Goal: Task Accomplishment & Management: Use online tool/utility

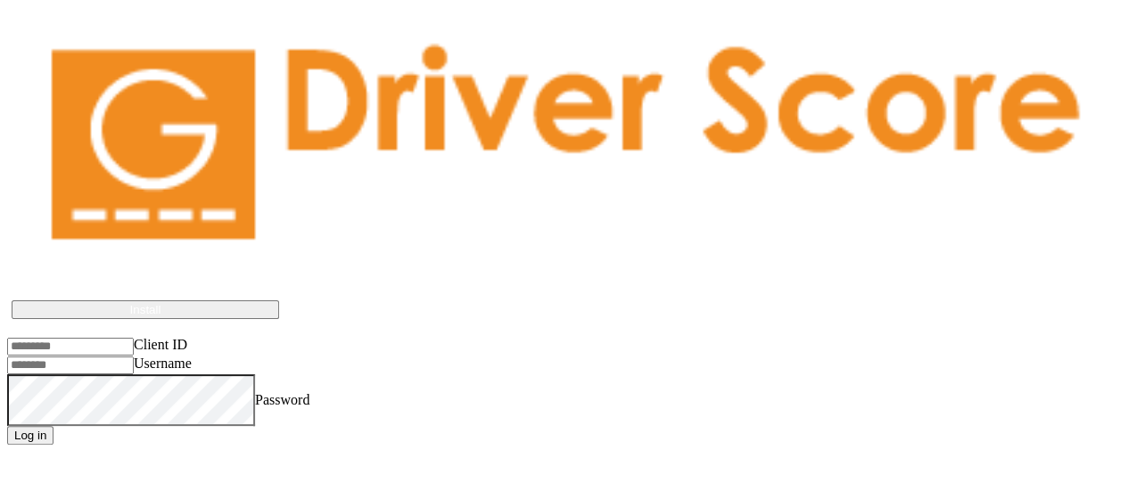
scroll to position [9, 0]
click at [499, 111] on body "Driver Score works best if installed on the device Install Client ID Username P…" at bounding box center [564, 240] width 1114 height 409
click at [134, 357] on input "Username" at bounding box center [70, 366] width 127 height 18
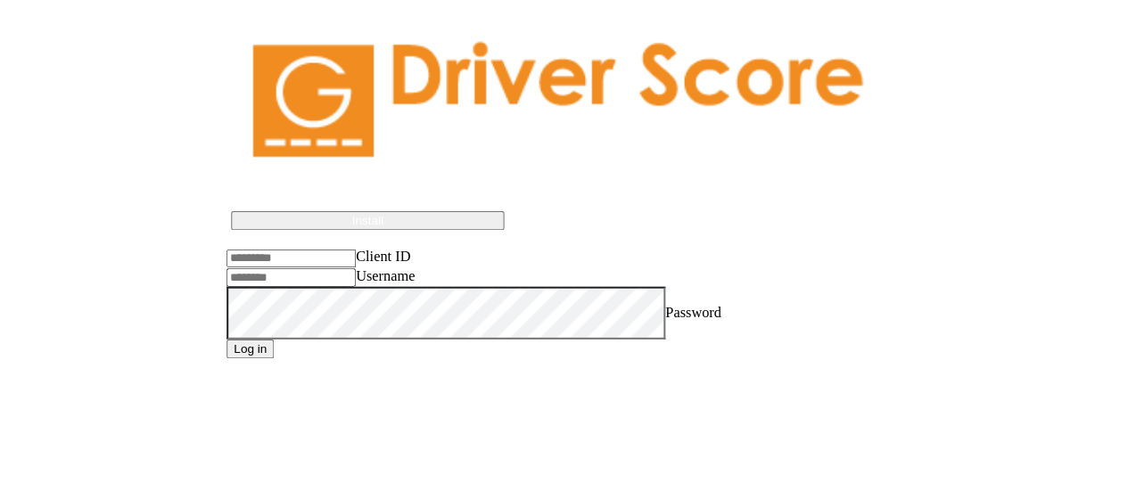
scroll to position [0, 0]
